Goal: Information Seeking & Learning: Compare options

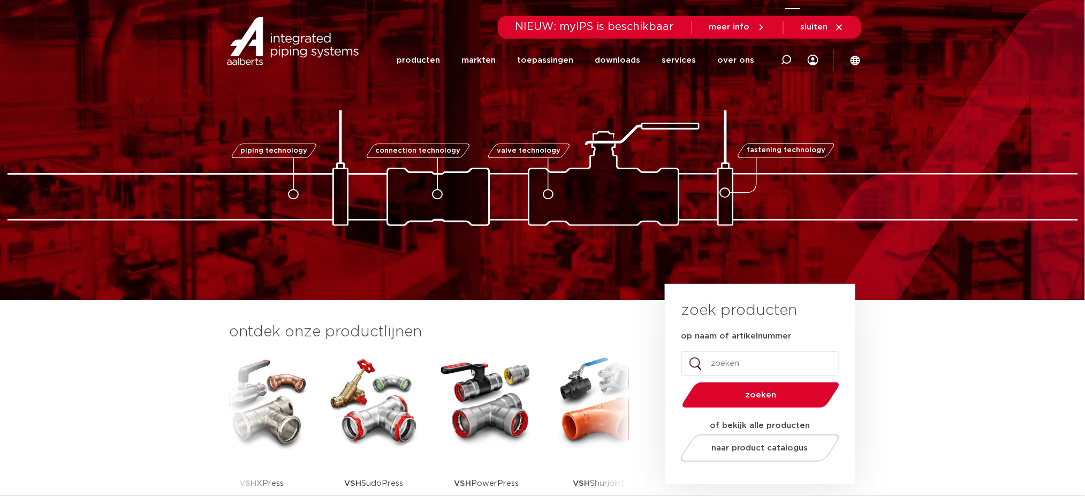
click at [795, 55] on div at bounding box center [786, 60] width 43 height 44
type input "v955"
click button "Zoeken" at bounding box center [0, 0] width 0 height 0
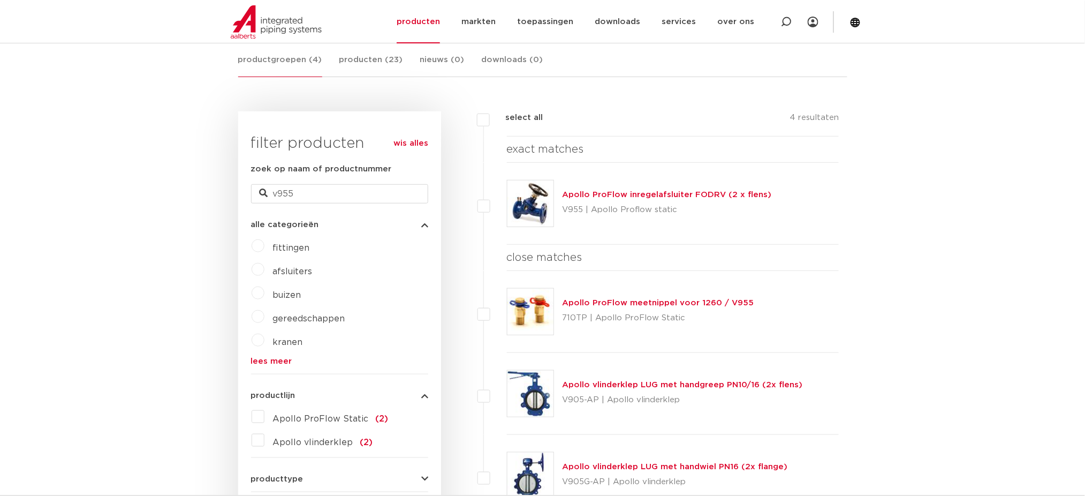
scroll to position [214, 0]
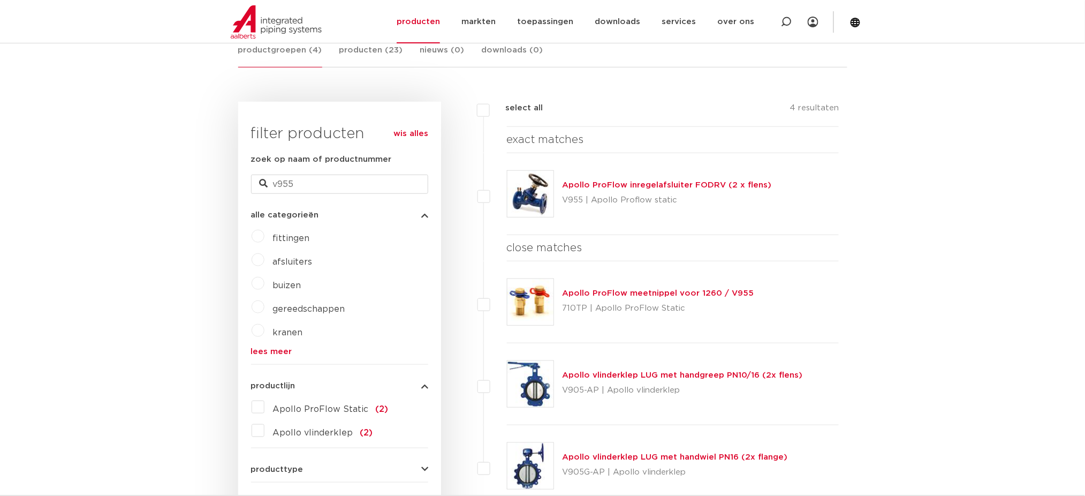
click at [518, 183] on img at bounding box center [531, 194] width 46 height 46
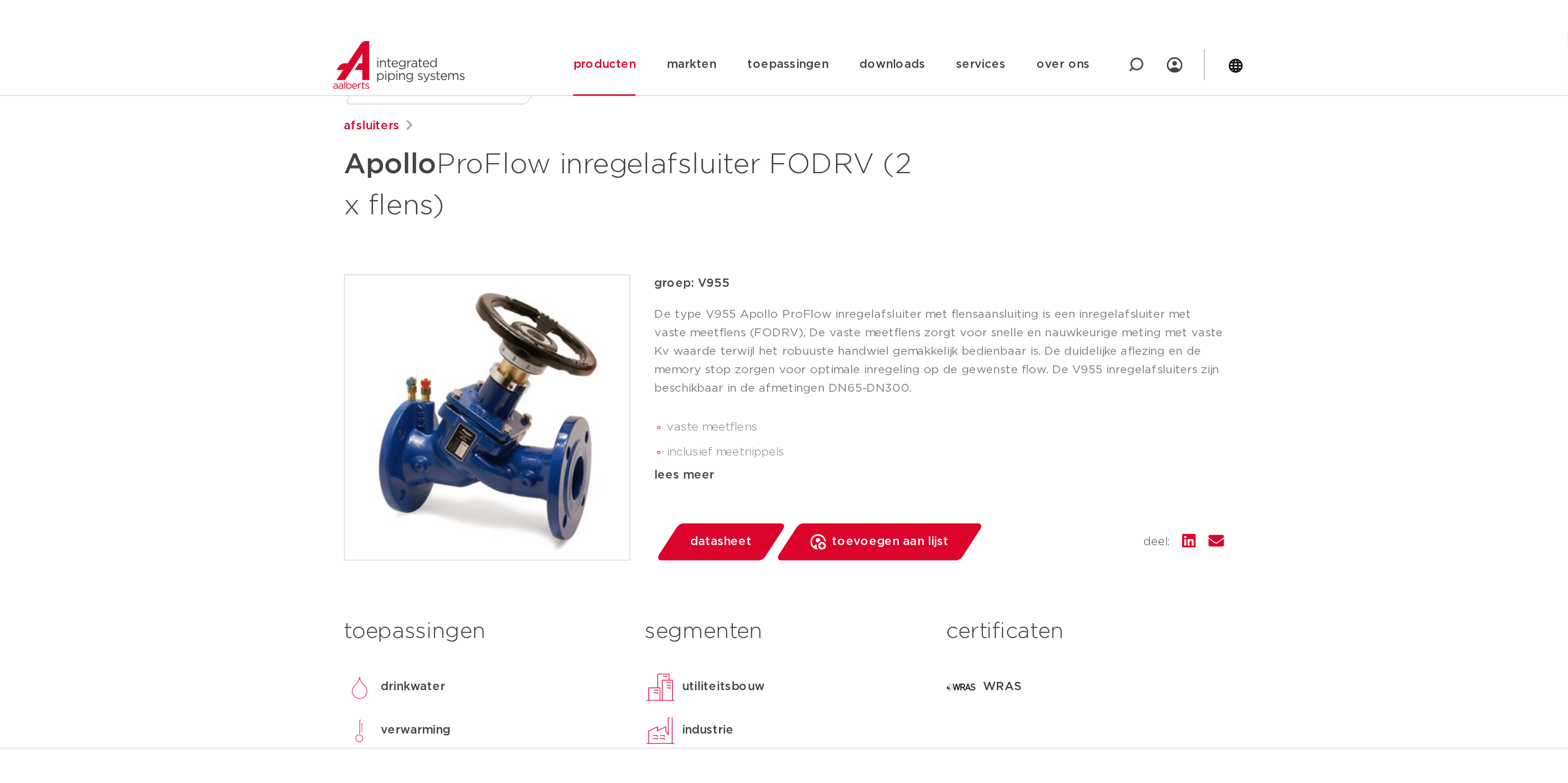
scroll to position [123, 0]
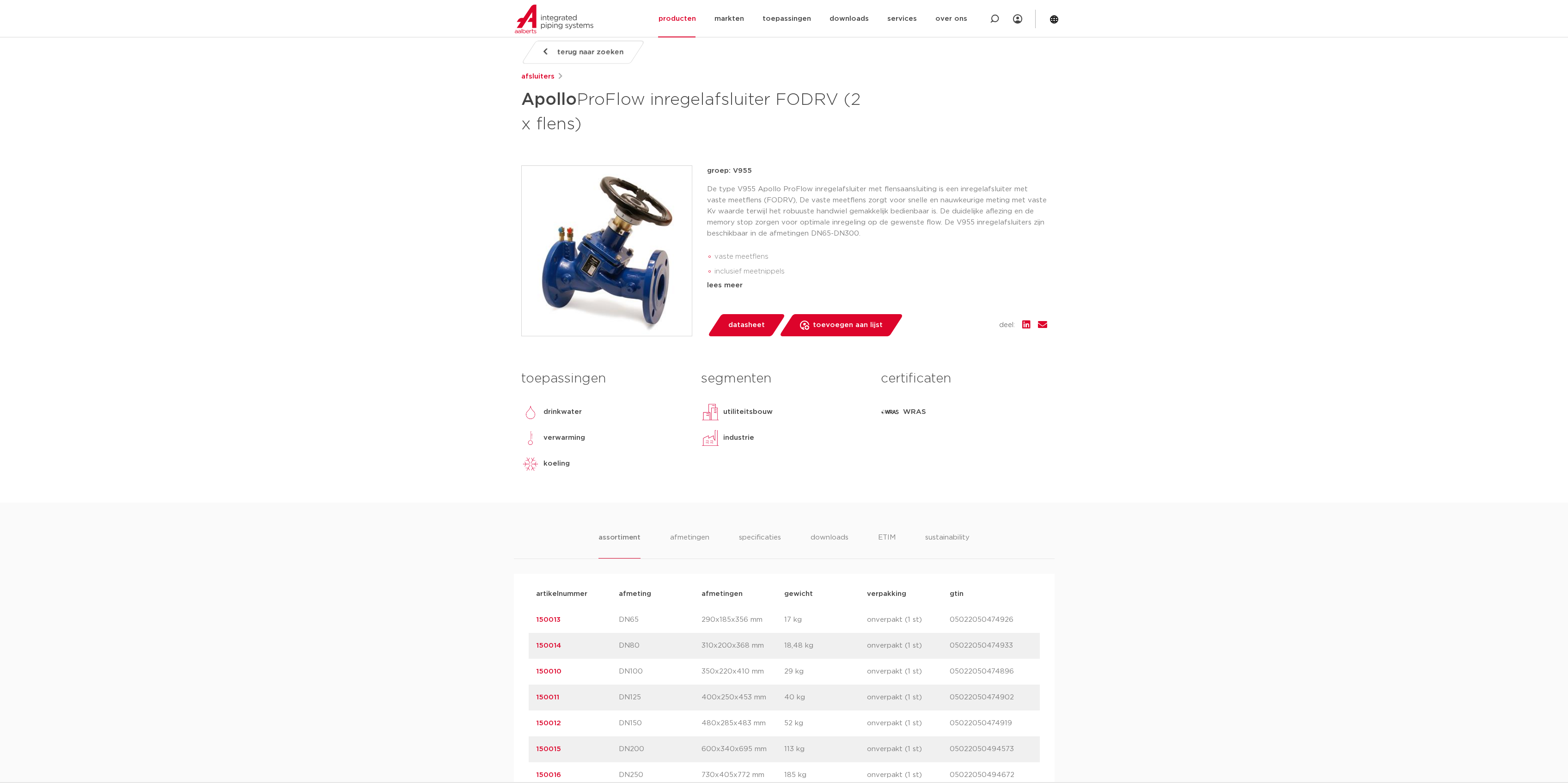
click at [268, 269] on body "Zoeken NIEUW: myIPS is beschikbaar meer info sluiten producten markten toepassi…" at bounding box center [784, 628] width 1568 height 1502
click at [936, 16] on icon at bounding box center [994, 19] width 11 height 11
type input "lasnippel"
click button "Zoeken" at bounding box center [0, 0] width 0 height 0
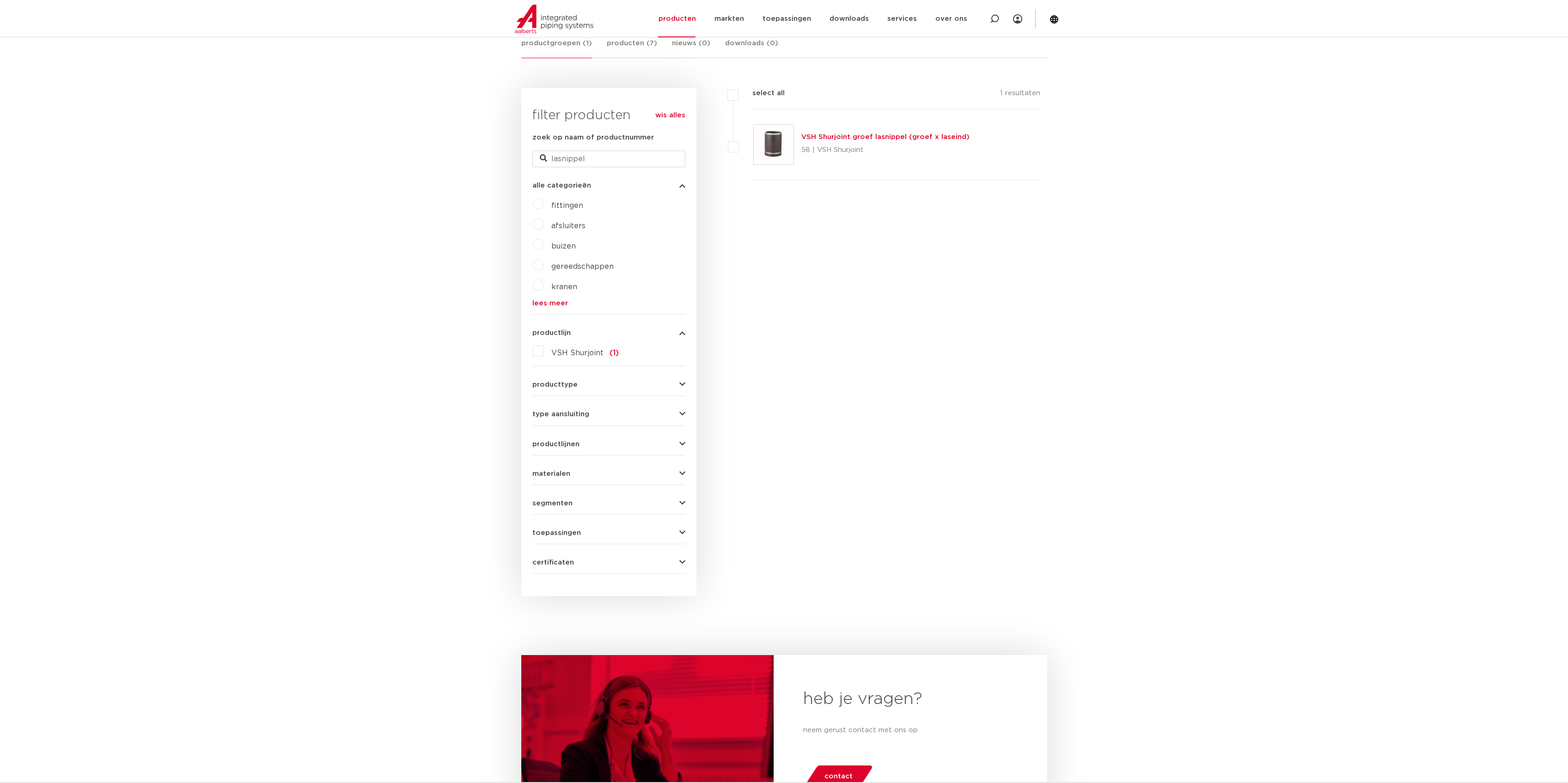
click at [853, 139] on link "VSH Shurjoint groef lasnippel (groef x laseind)" at bounding box center [885, 137] width 168 height 7
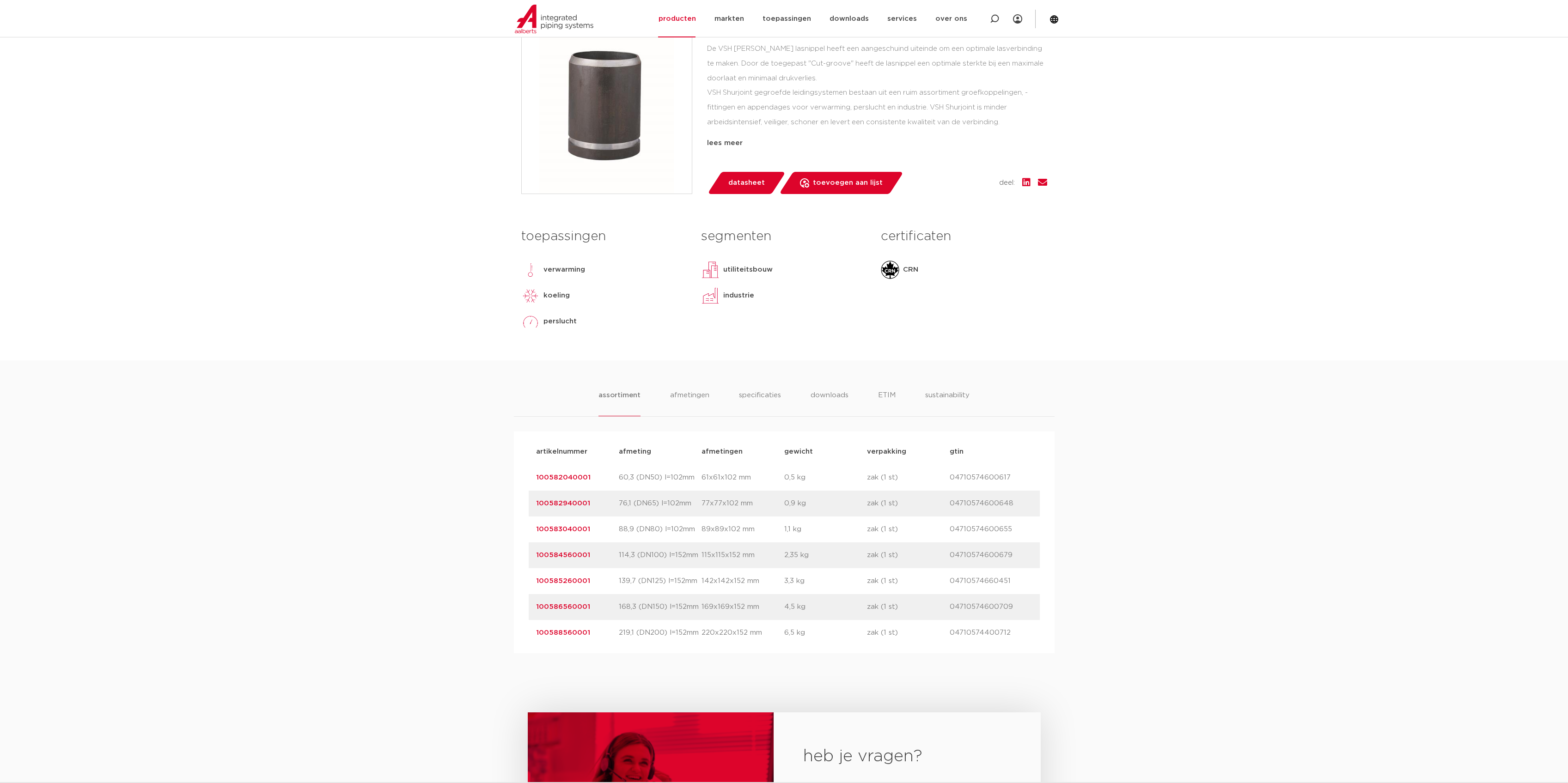
scroll to position [308, 0]
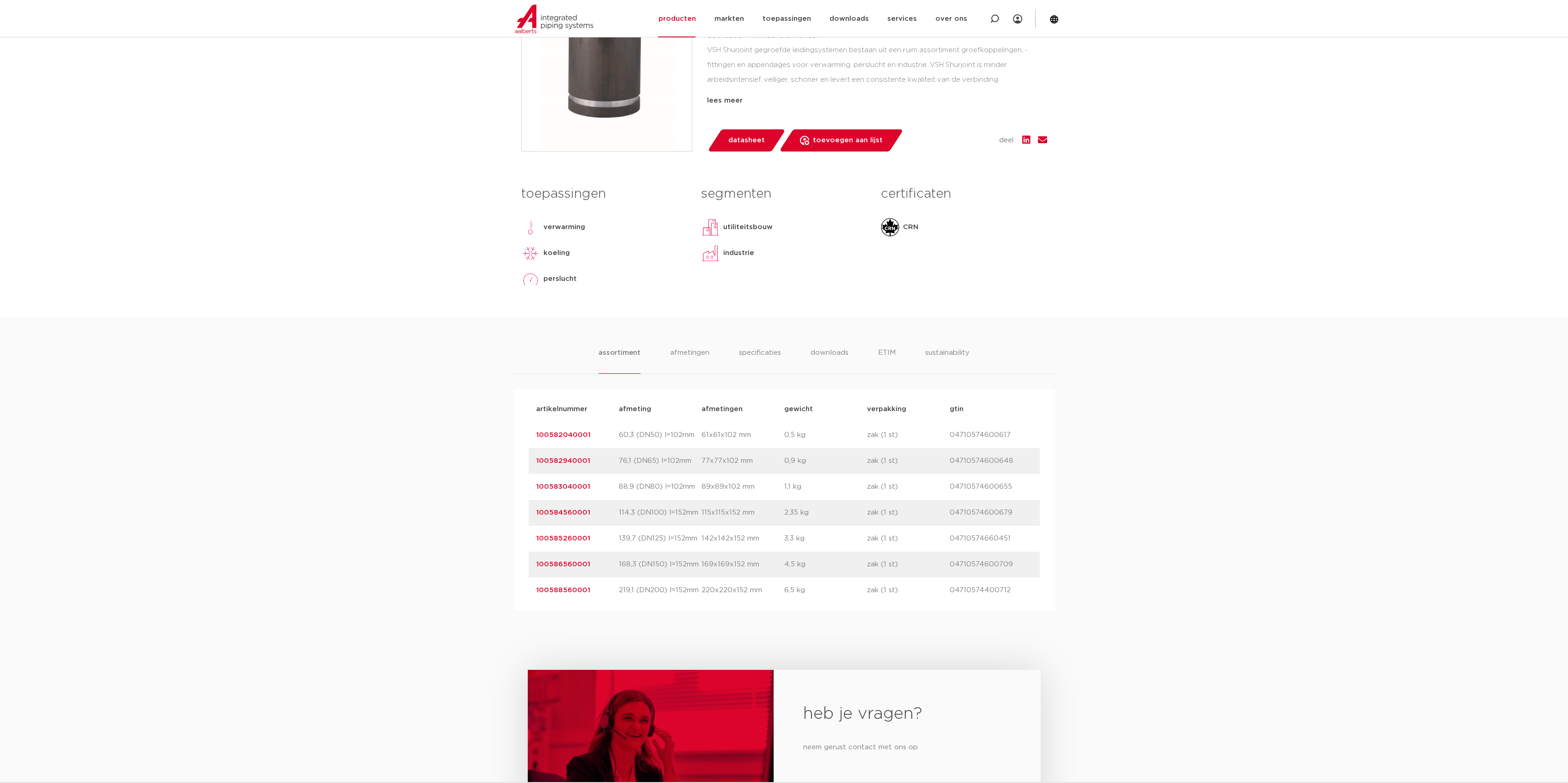
click at [574, 509] on link "100584560001" at bounding box center [563, 513] width 54 height 7
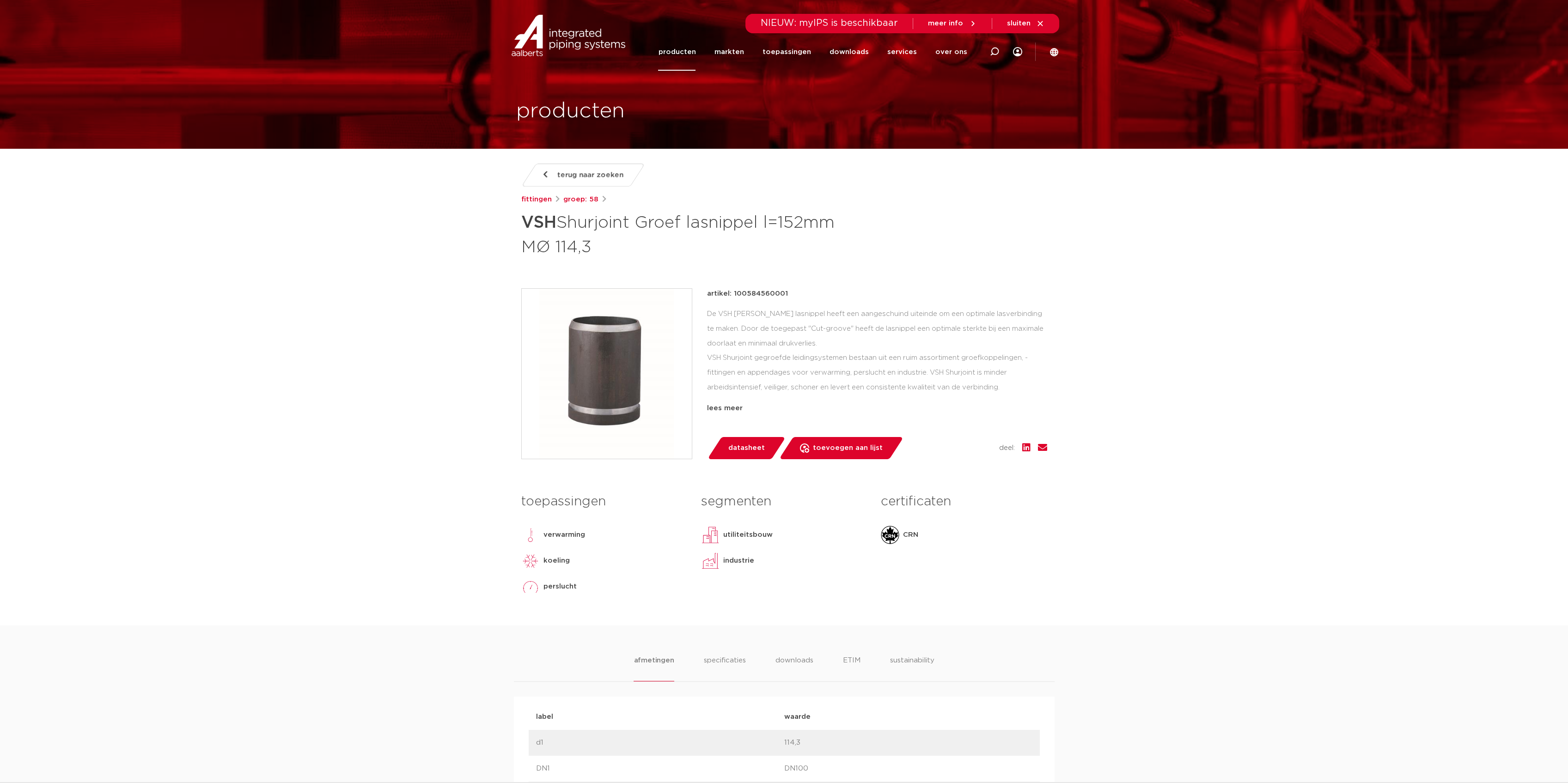
click at [620, 266] on div "terug naar zoeken fittingen groep: 58 VSH Shurjoint Groef lasnippel l=152mm MØ …" at bounding box center [784, 395] width 540 height 462
drag, startPoint x: 642, startPoint y: 258, endPoint x: 513, endPoint y: 225, distance: 133.2
copy h1 "VSH Shurjoint Groef lasnippel l=152mm MØ 114,3"
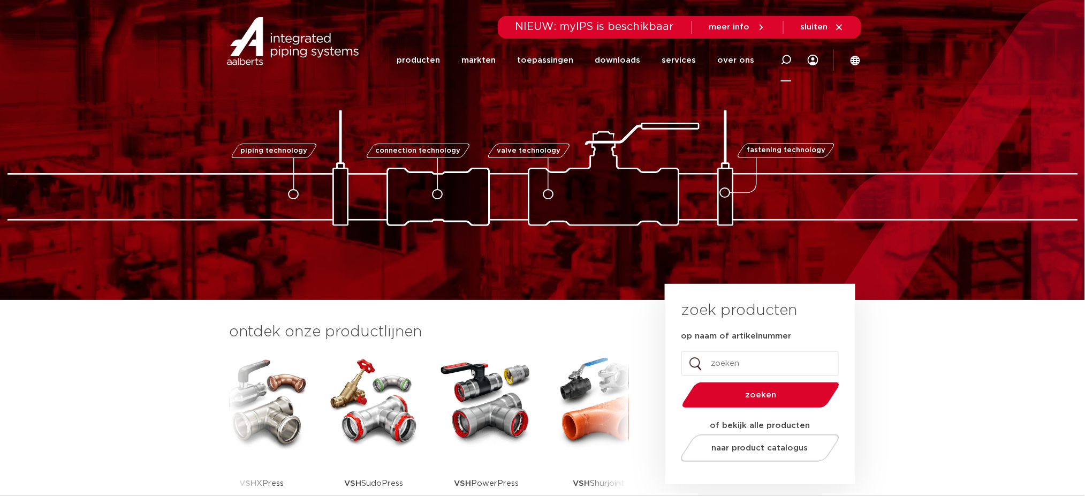
click at [782, 51] on div at bounding box center [786, 59] width 11 height 43
type input "pegler"
click button "Zoeken" at bounding box center [0, 0] width 0 height 0
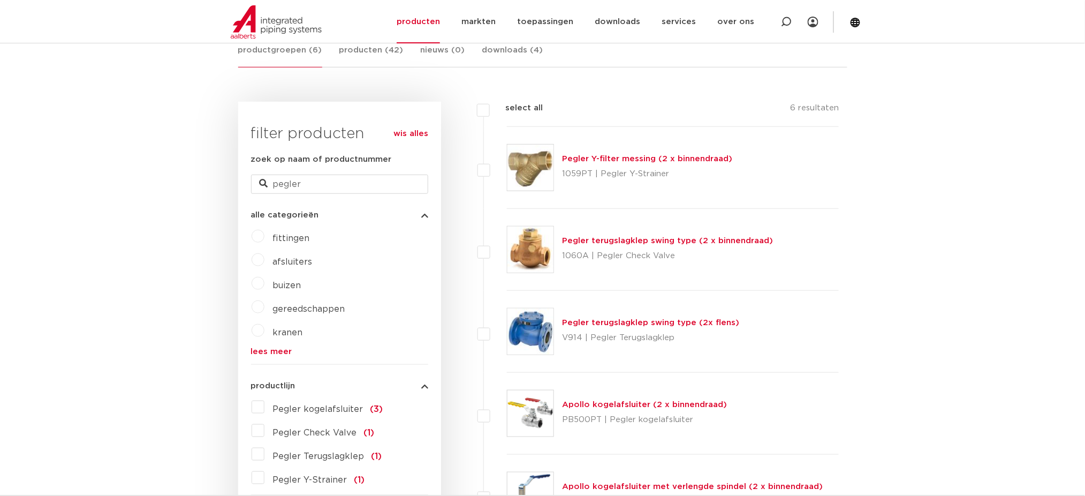
click at [543, 262] on img at bounding box center [531, 249] width 46 height 46
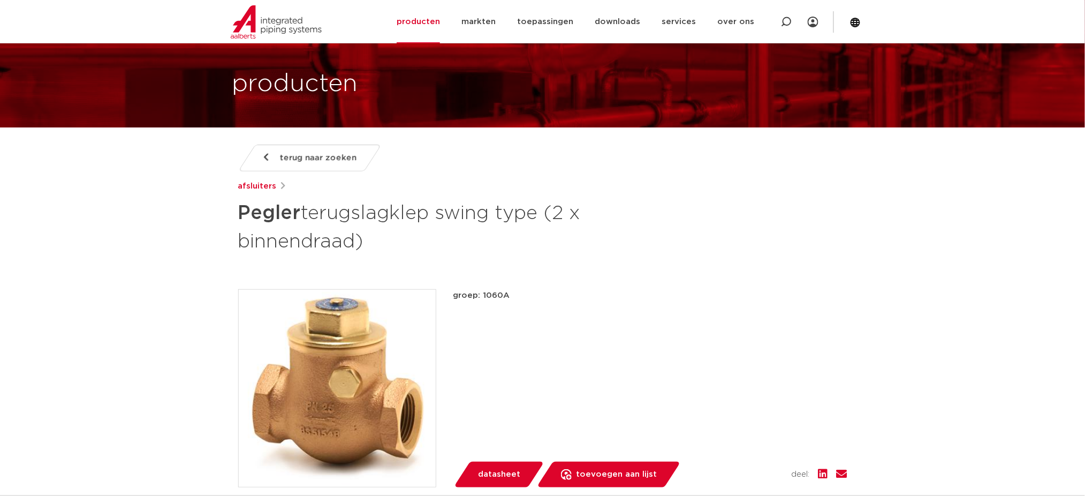
scroll to position [142, 0]
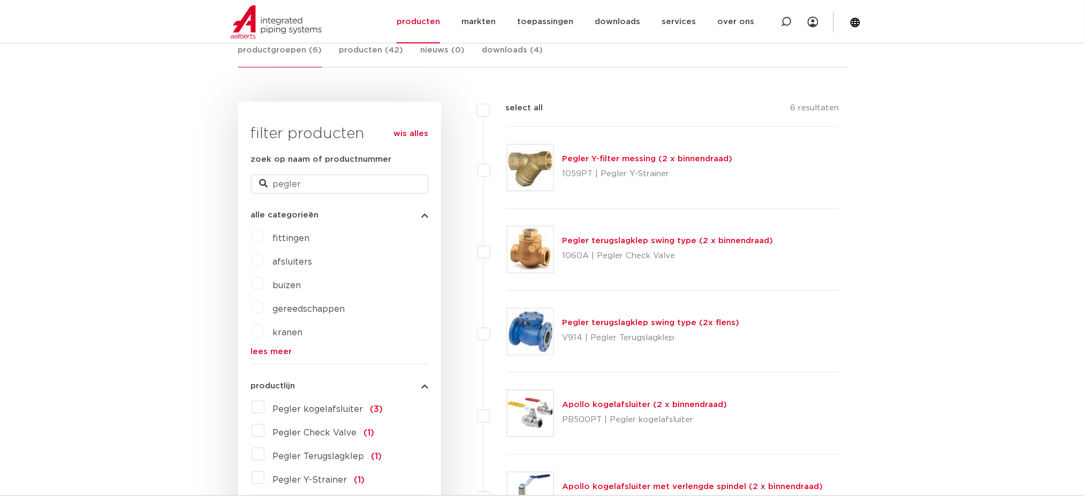
click at [528, 322] on img at bounding box center [531, 331] width 46 height 46
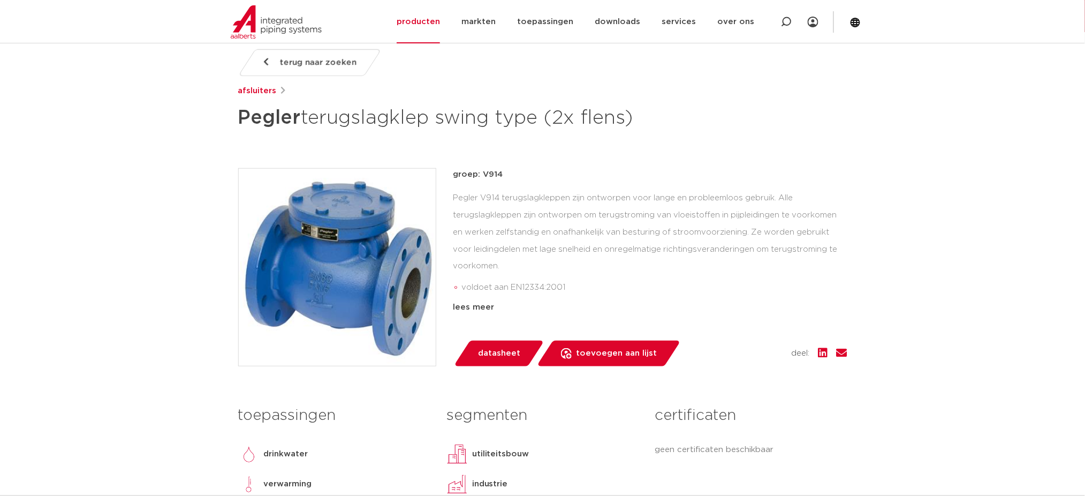
scroll to position [142, 0]
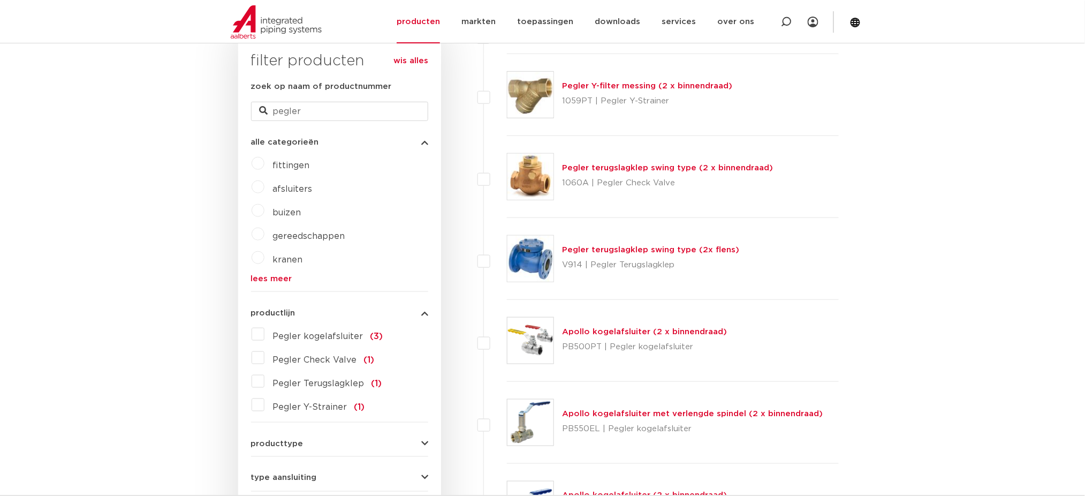
scroll to position [214, 0]
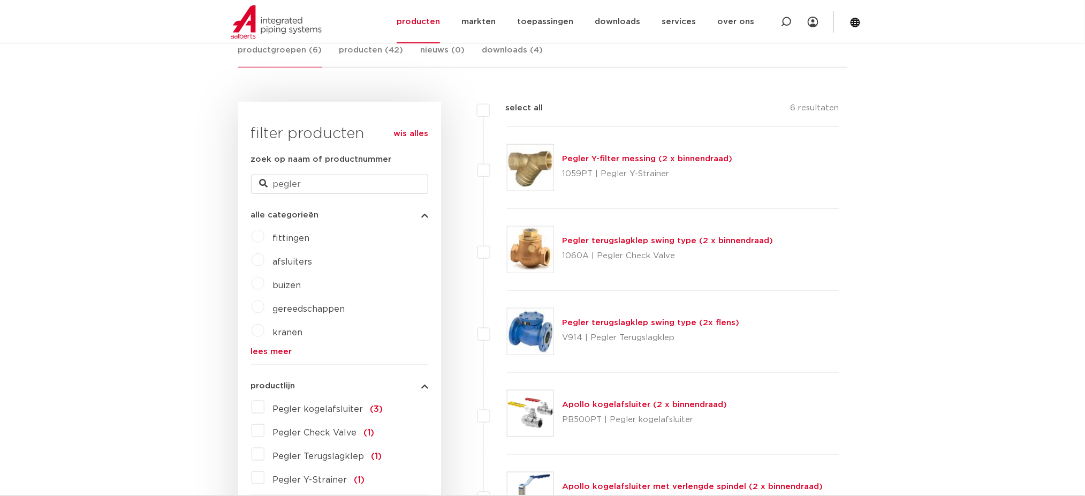
click at [701, 156] on link "Pegler Y-filter messing (2 x binnendraad)" at bounding box center [648, 159] width 170 height 8
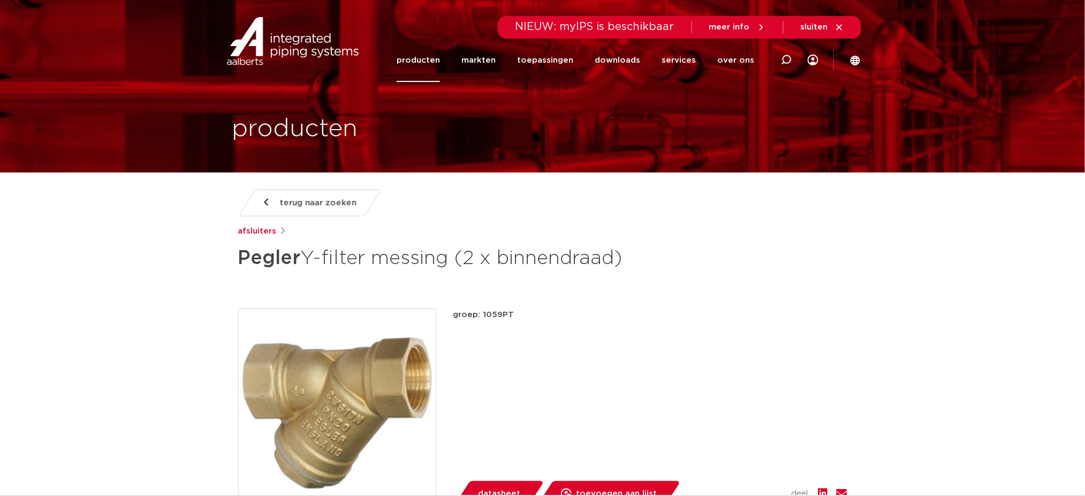
drag, startPoint x: 712, startPoint y: 260, endPoint x: 108, endPoint y: 260, distance: 603.4
copy h1 "Pegler Y-filter messing (2 x binnendraad)"
click at [361, 359] on img at bounding box center [337, 407] width 197 height 197
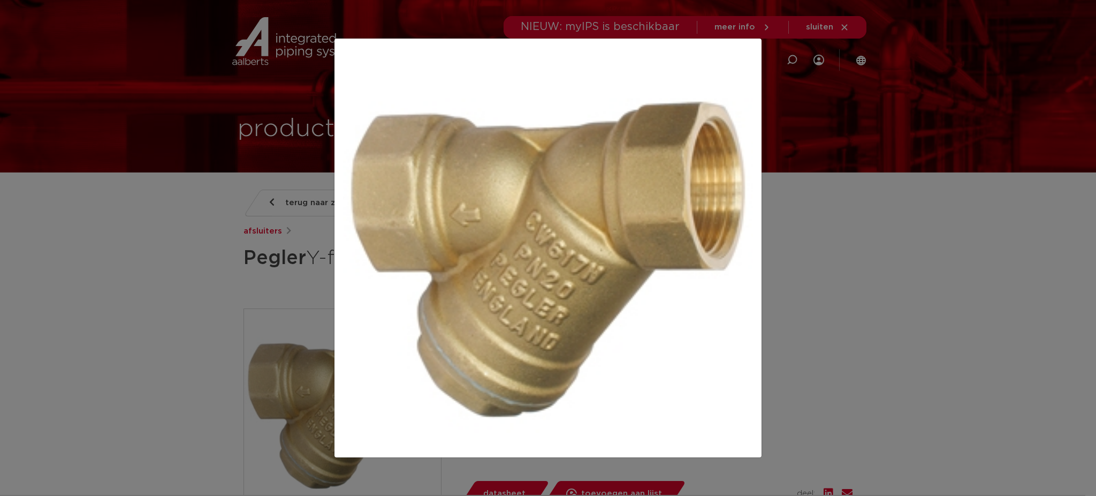
drag, startPoint x: 364, startPoint y: 364, endPoint x: 617, endPoint y: 385, distance: 254.1
drag, startPoint x: 617, startPoint y: 385, endPoint x: 920, endPoint y: 389, distance: 303.1
click at [920, 389] on div at bounding box center [548, 248] width 1096 height 496
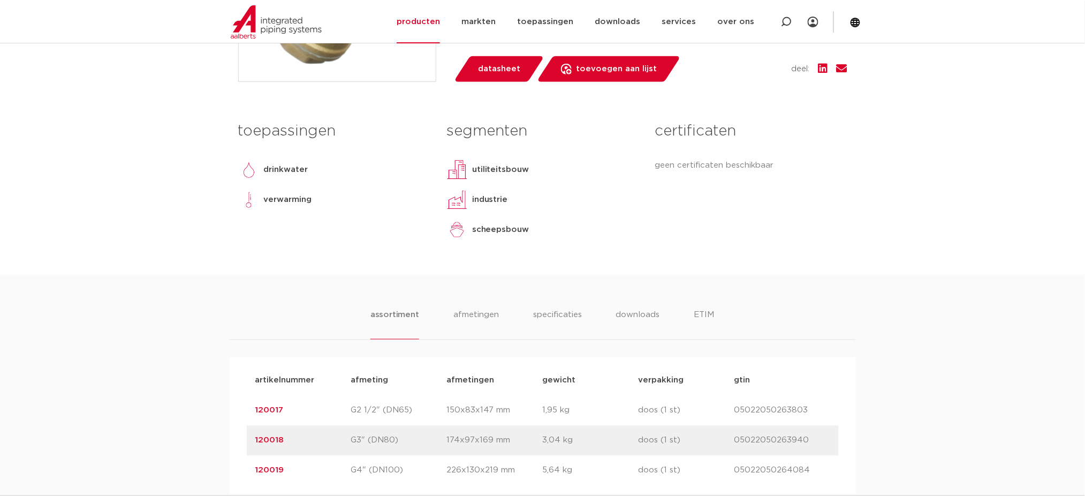
scroll to position [428, 0]
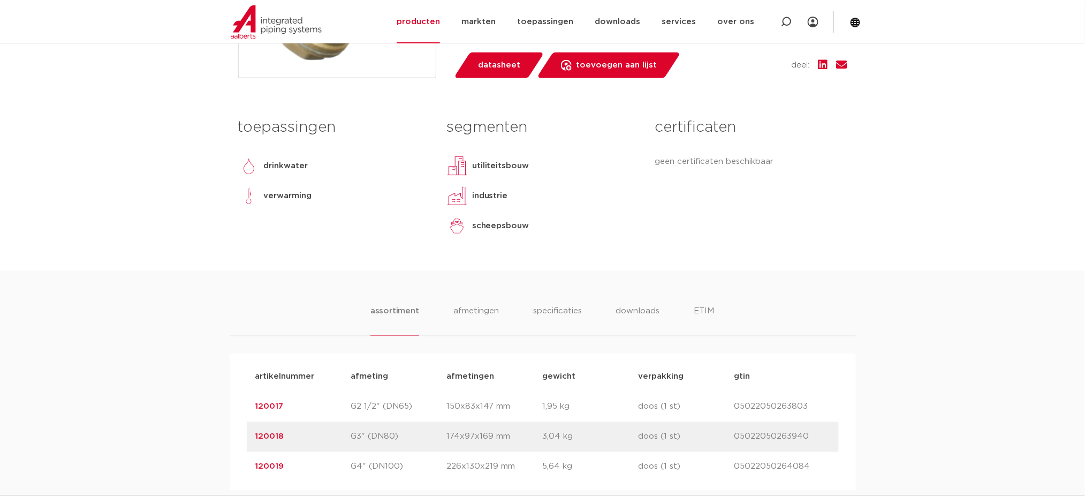
click at [725, 317] on div "assortiment afmetingen specificaties downloads ETIM" at bounding box center [543, 320] width 626 height 31
click at [713, 318] on li "ETIM" at bounding box center [704, 320] width 19 height 31
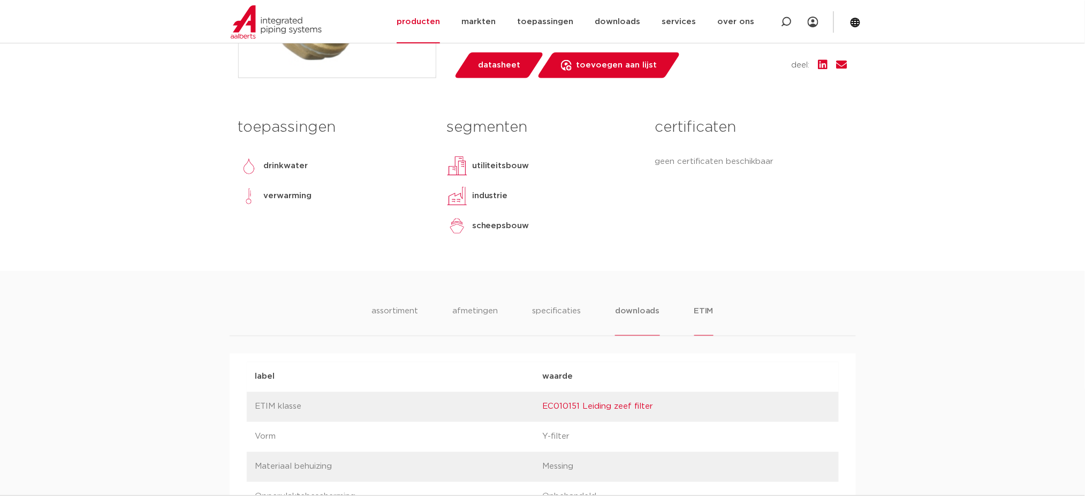
click at [657, 317] on li "downloads" at bounding box center [637, 320] width 44 height 31
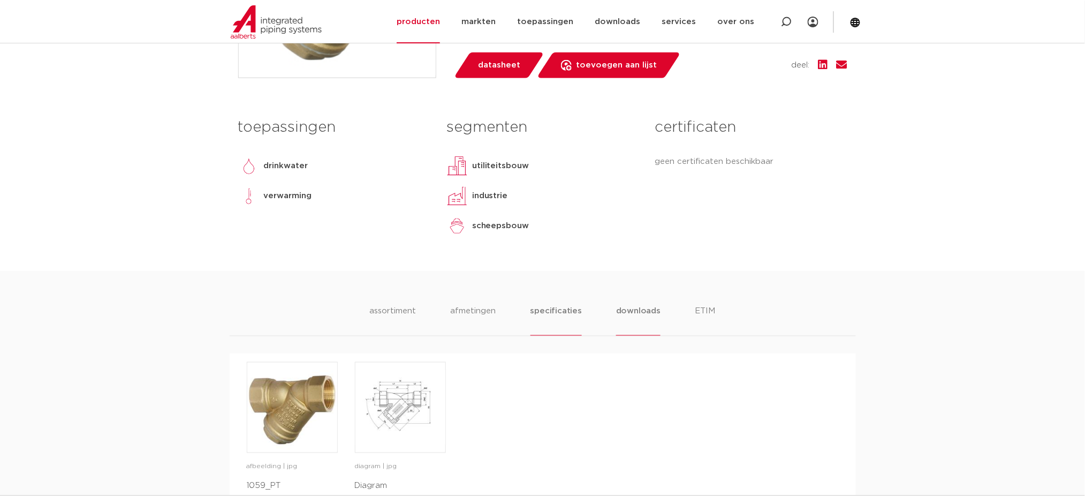
click at [564, 314] on li "specificaties" at bounding box center [556, 320] width 51 height 31
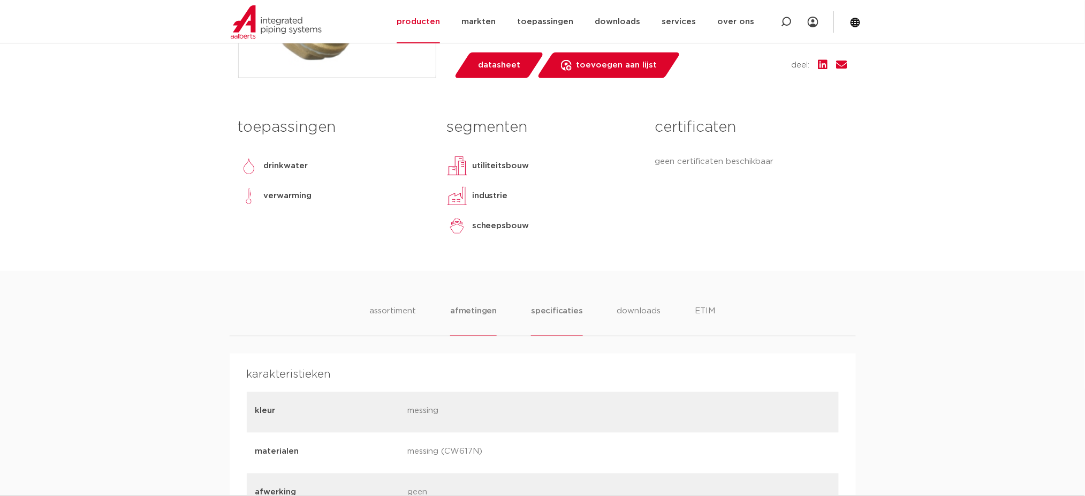
click at [455, 313] on li "afmetingen" at bounding box center [473, 320] width 47 height 31
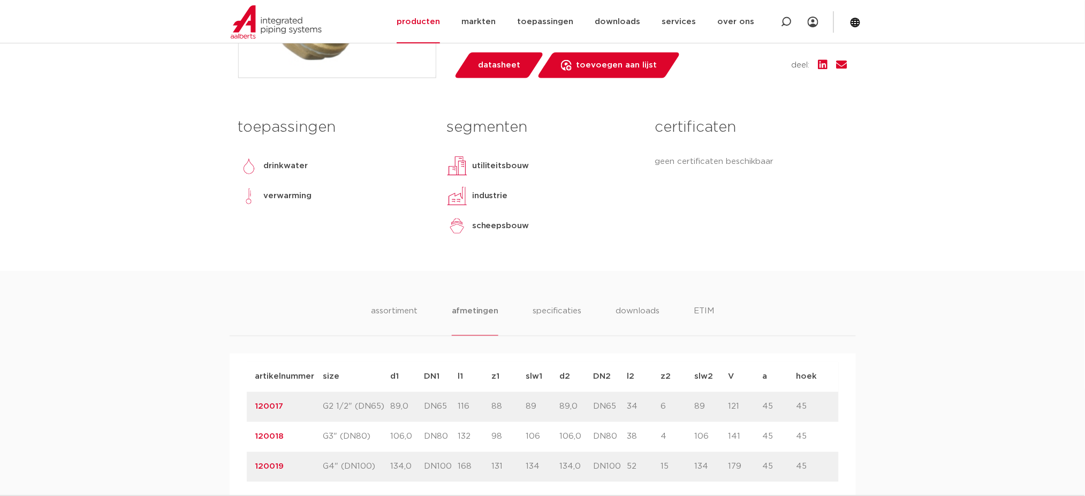
click at [369, 313] on div "assortiment afmetingen specificaties downloads ETIM" at bounding box center [543, 320] width 626 height 31
click at [407, 314] on li "assortiment" at bounding box center [394, 320] width 49 height 31
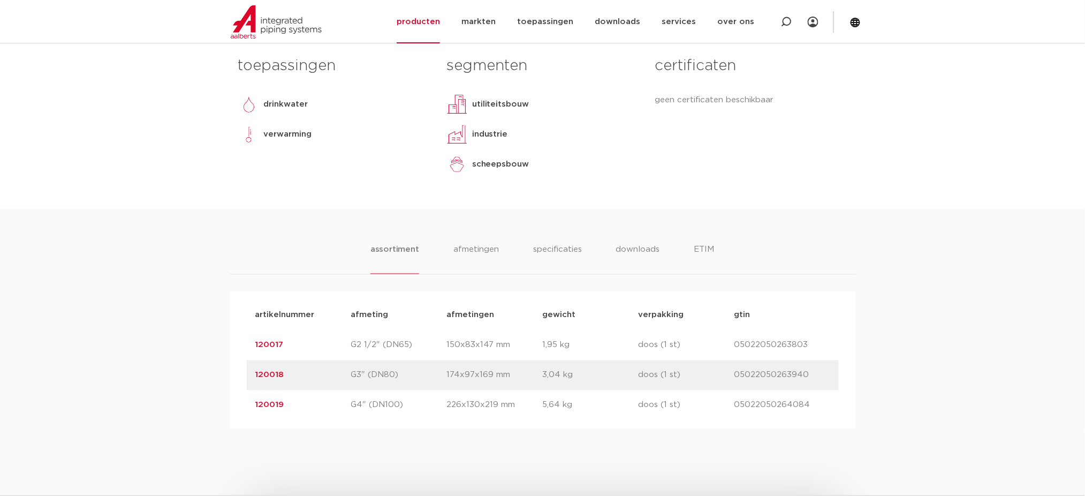
scroll to position [500, 0]
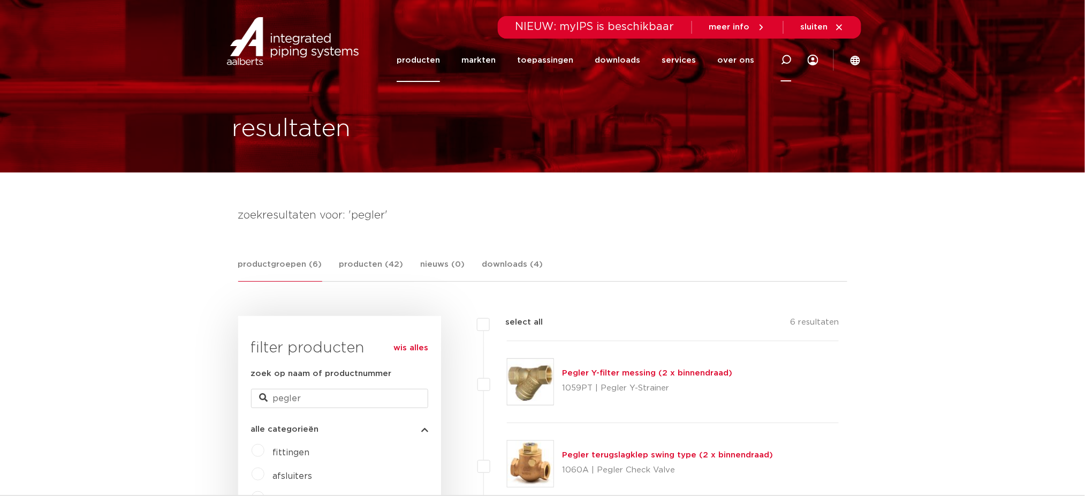
click at [792, 62] on div at bounding box center [786, 60] width 43 height 44
type input "p"
type input "apollo"
click button "Zoeken" at bounding box center [0, 0] width 0 height 0
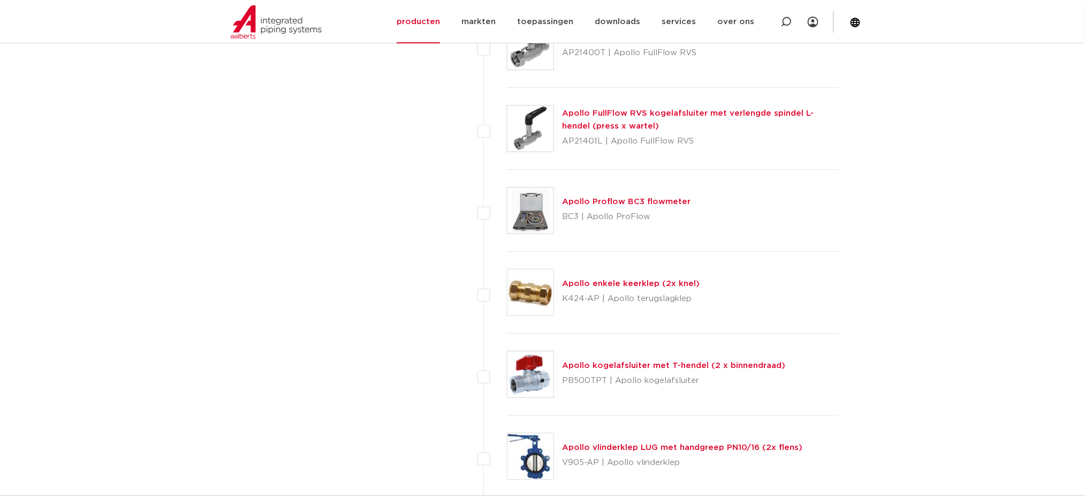
scroll to position [2926, 0]
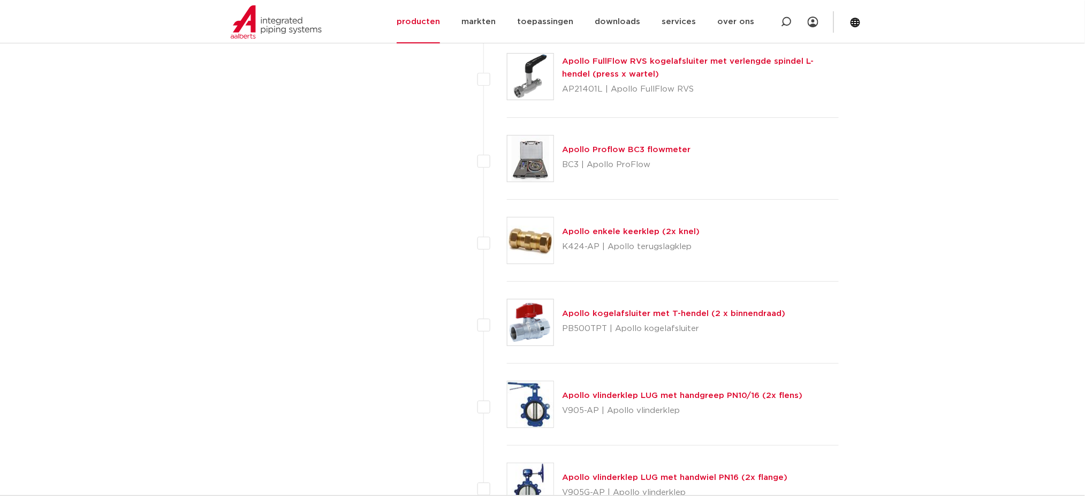
click at [664, 150] on link "Apollo Proflow BC3 flowmeter" at bounding box center [627, 150] width 128 height 8
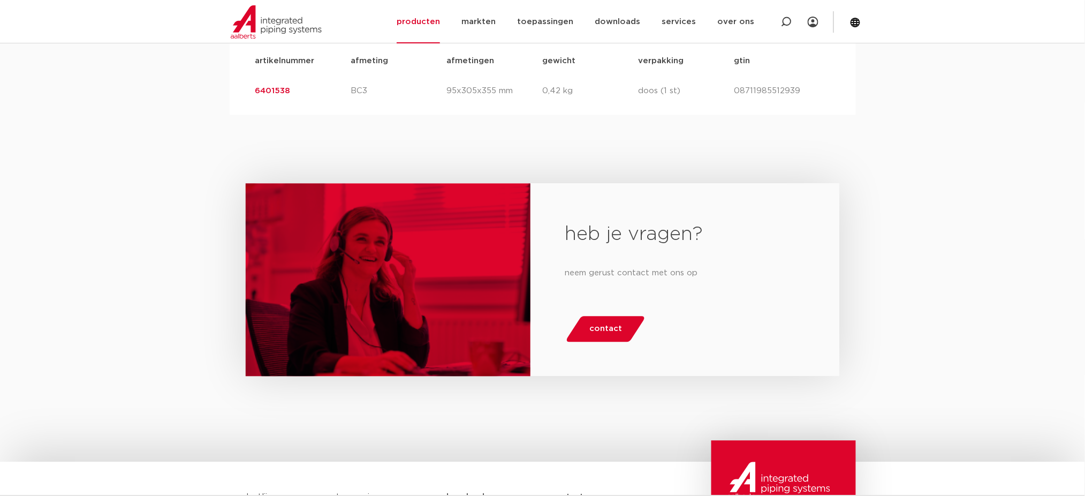
scroll to position [571, 0]
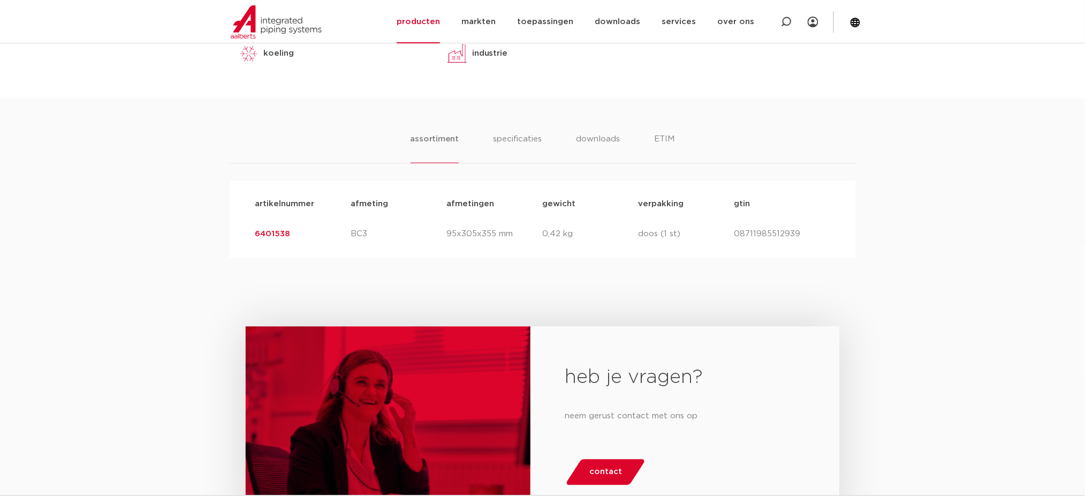
click at [263, 236] on link "6401538" at bounding box center [272, 234] width 35 height 8
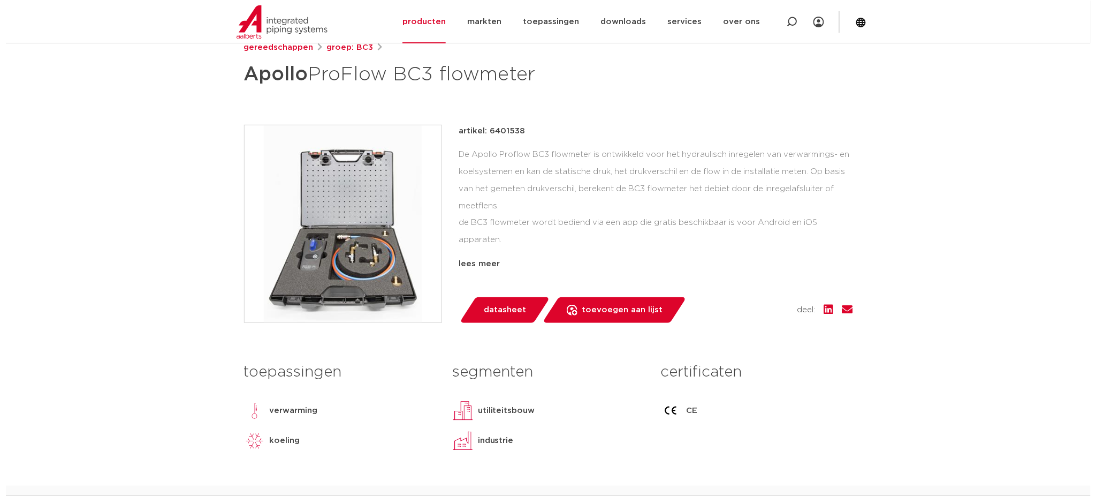
scroll to position [214, 0]
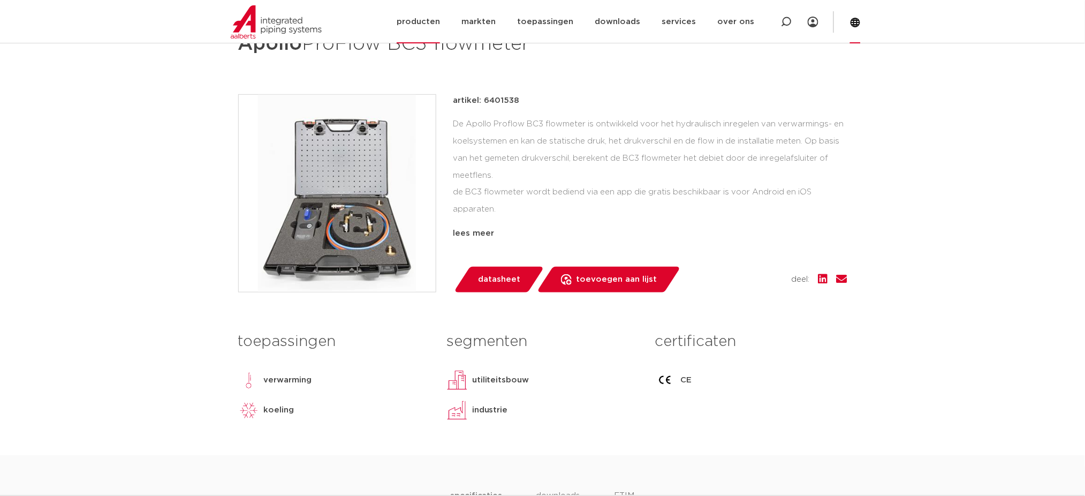
click at [859, 24] on icon at bounding box center [856, 23] width 10 height 10
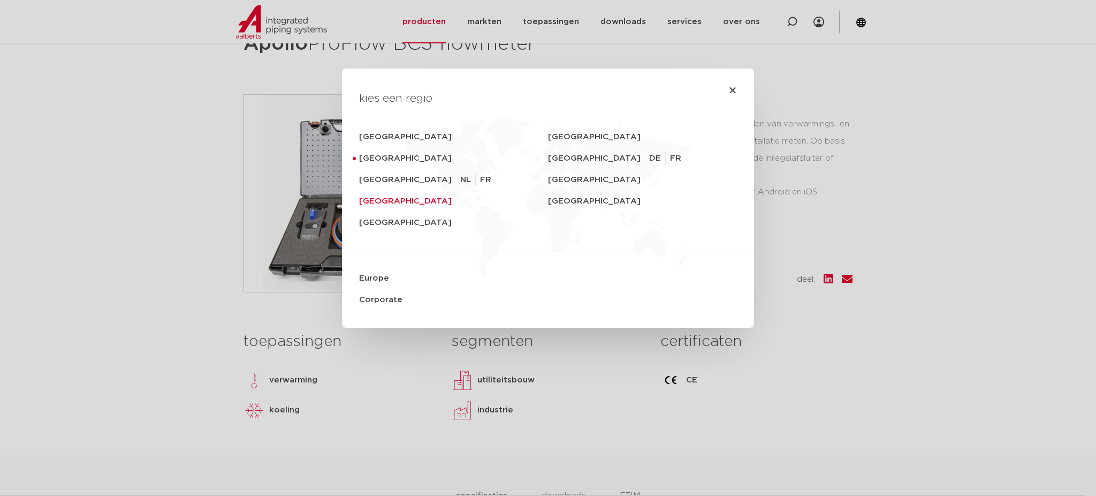
click at [383, 203] on link "United Kingdom" at bounding box center [453, 201] width 189 height 21
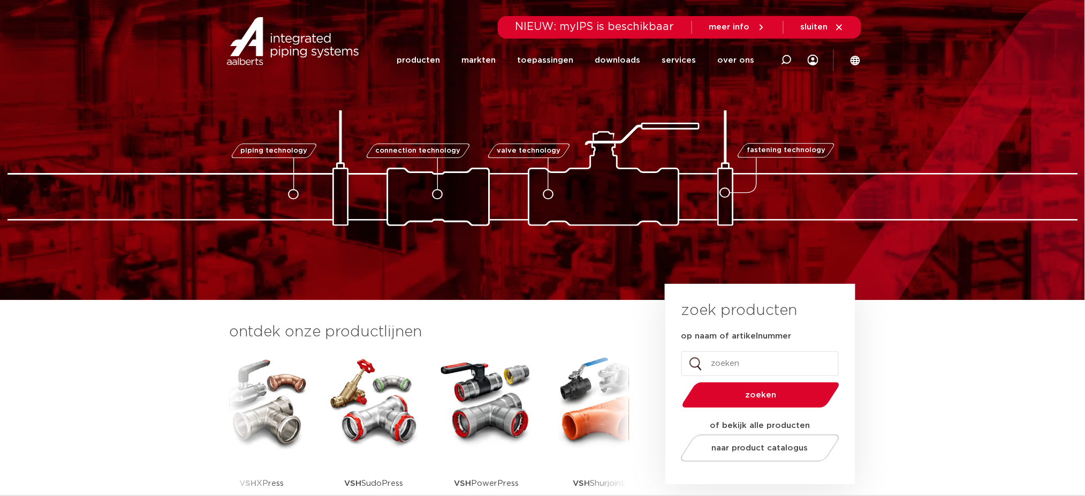
click at [763, 49] on div "producten markten toepassingen downloads alle downloads certificaten cad en and…" at bounding box center [581, 60] width 368 height 43
click at [782, 55] on icon at bounding box center [786, 60] width 11 height 11
type input "filter"
click button "Zoeken" at bounding box center [0, 0] width 0 height 0
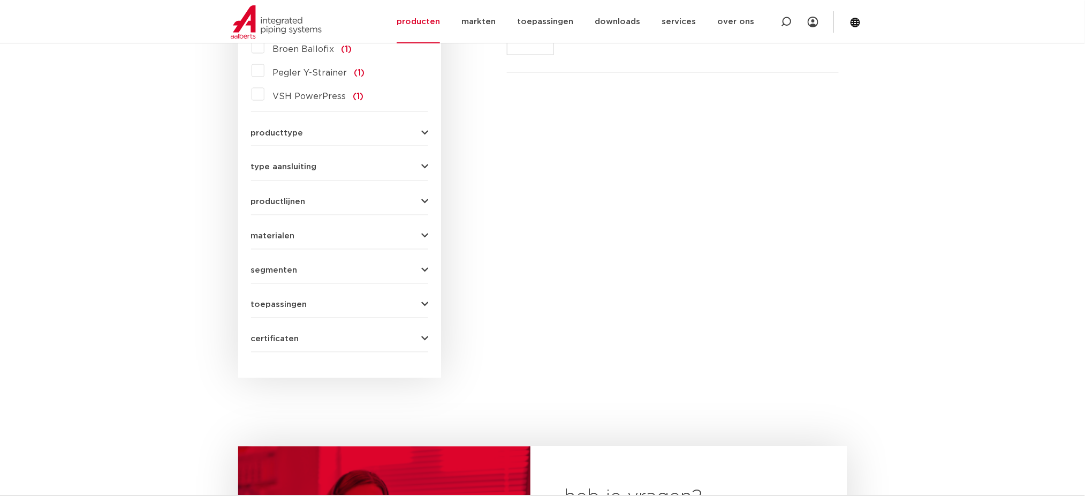
scroll to position [221, 0]
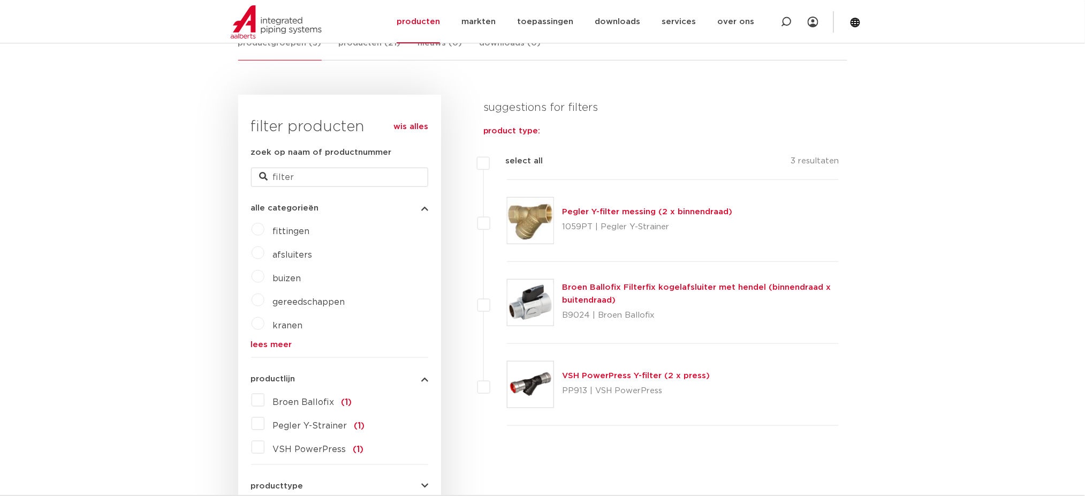
click at [527, 217] on img at bounding box center [531, 221] width 46 height 46
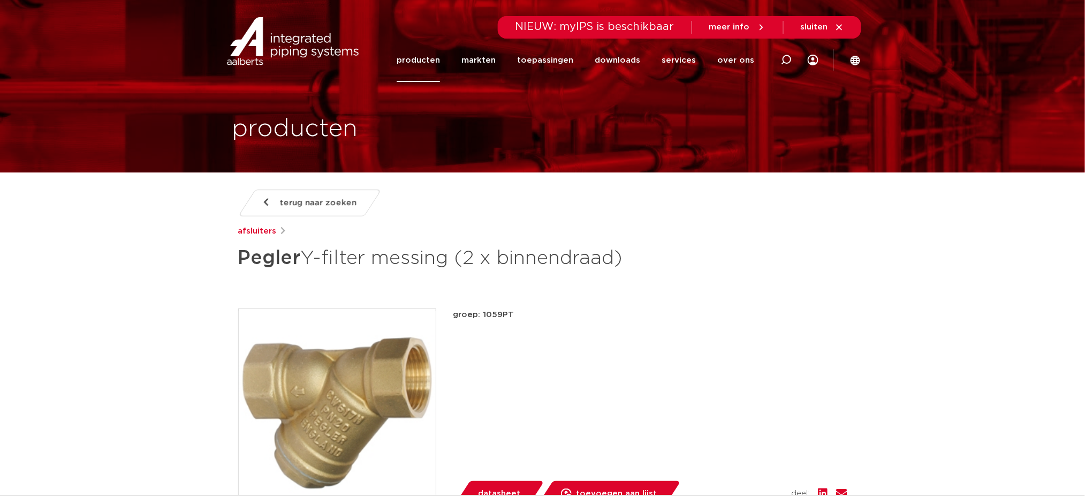
drag, startPoint x: 645, startPoint y: 256, endPoint x: 109, endPoint y: 255, distance: 536.4
